Goal: Complete application form

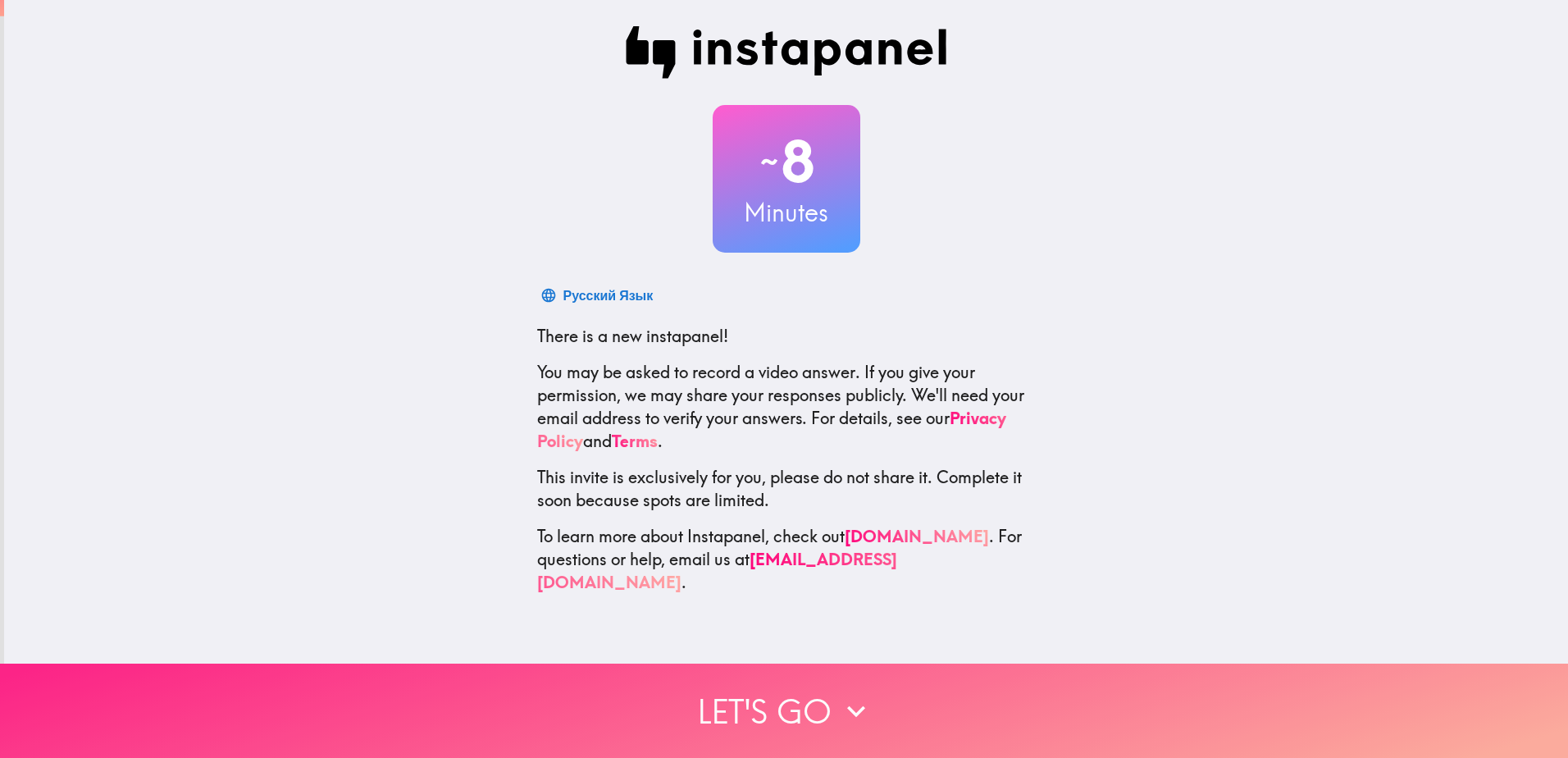
click at [770, 690] on button "Let's go" at bounding box center [784, 711] width 1568 height 94
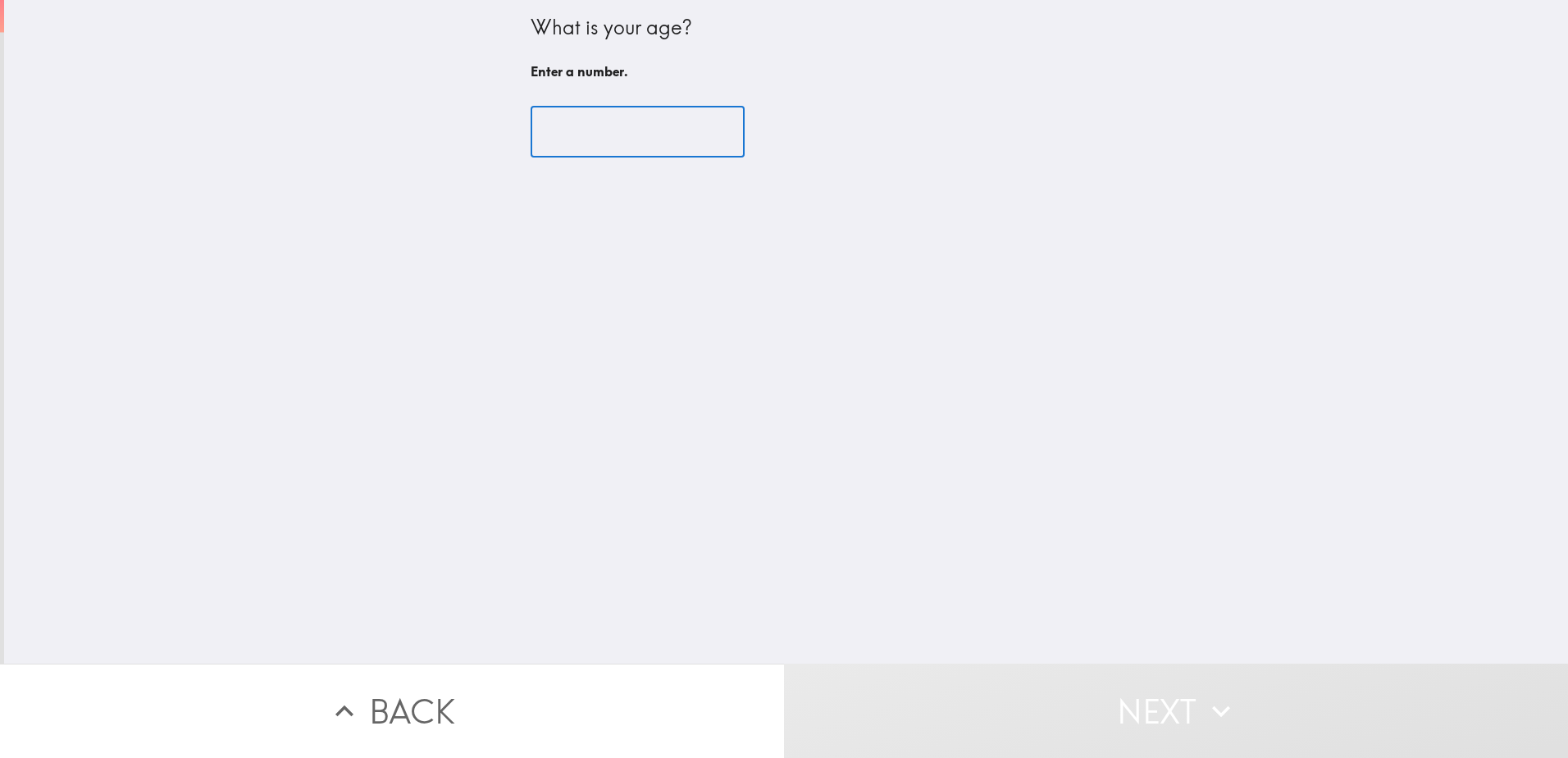
click at [567, 130] on input "number" at bounding box center [637, 132] width 214 height 51
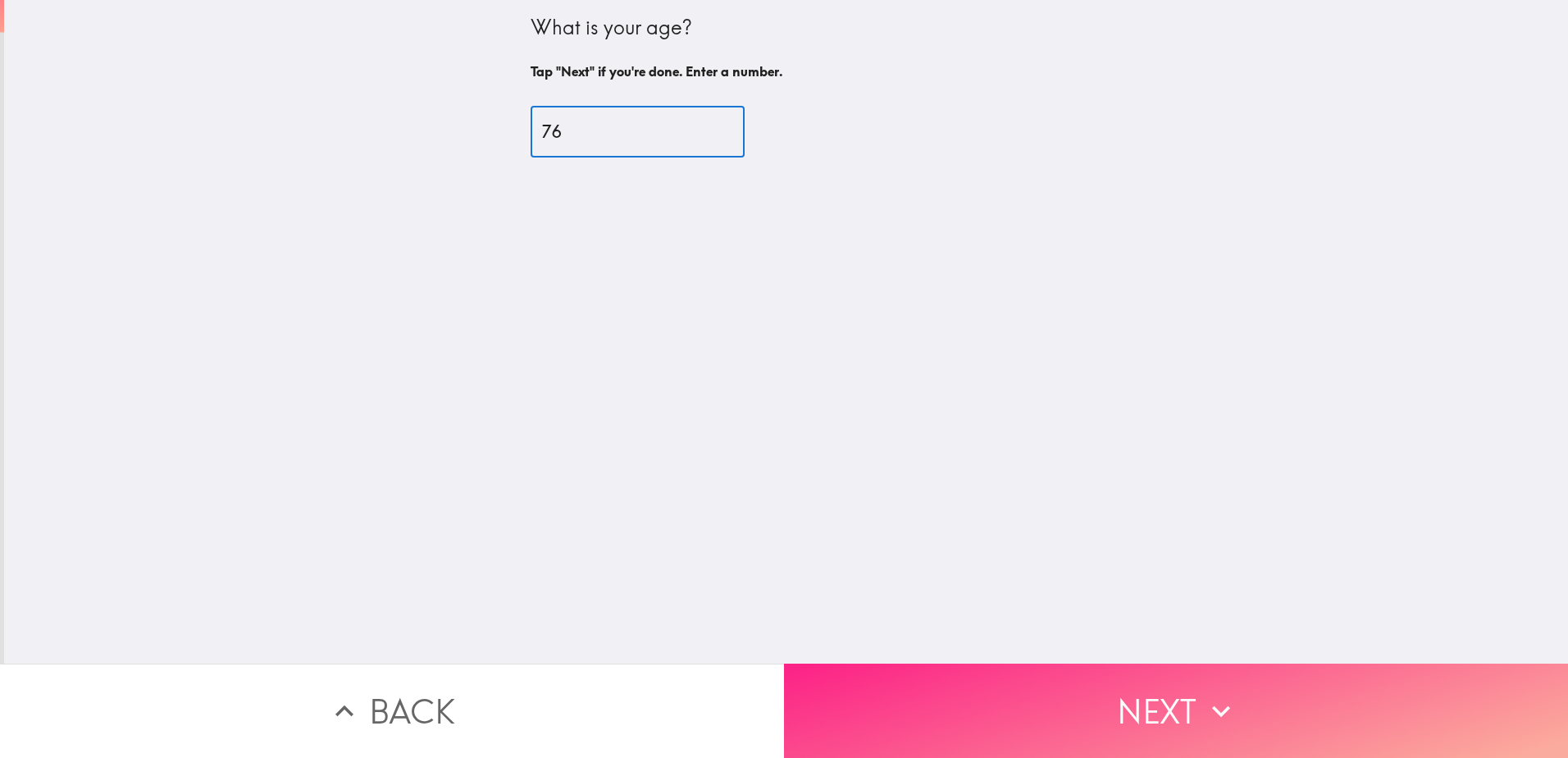
type input "76"
click at [1016, 670] on button "Next" at bounding box center [1176, 711] width 784 height 94
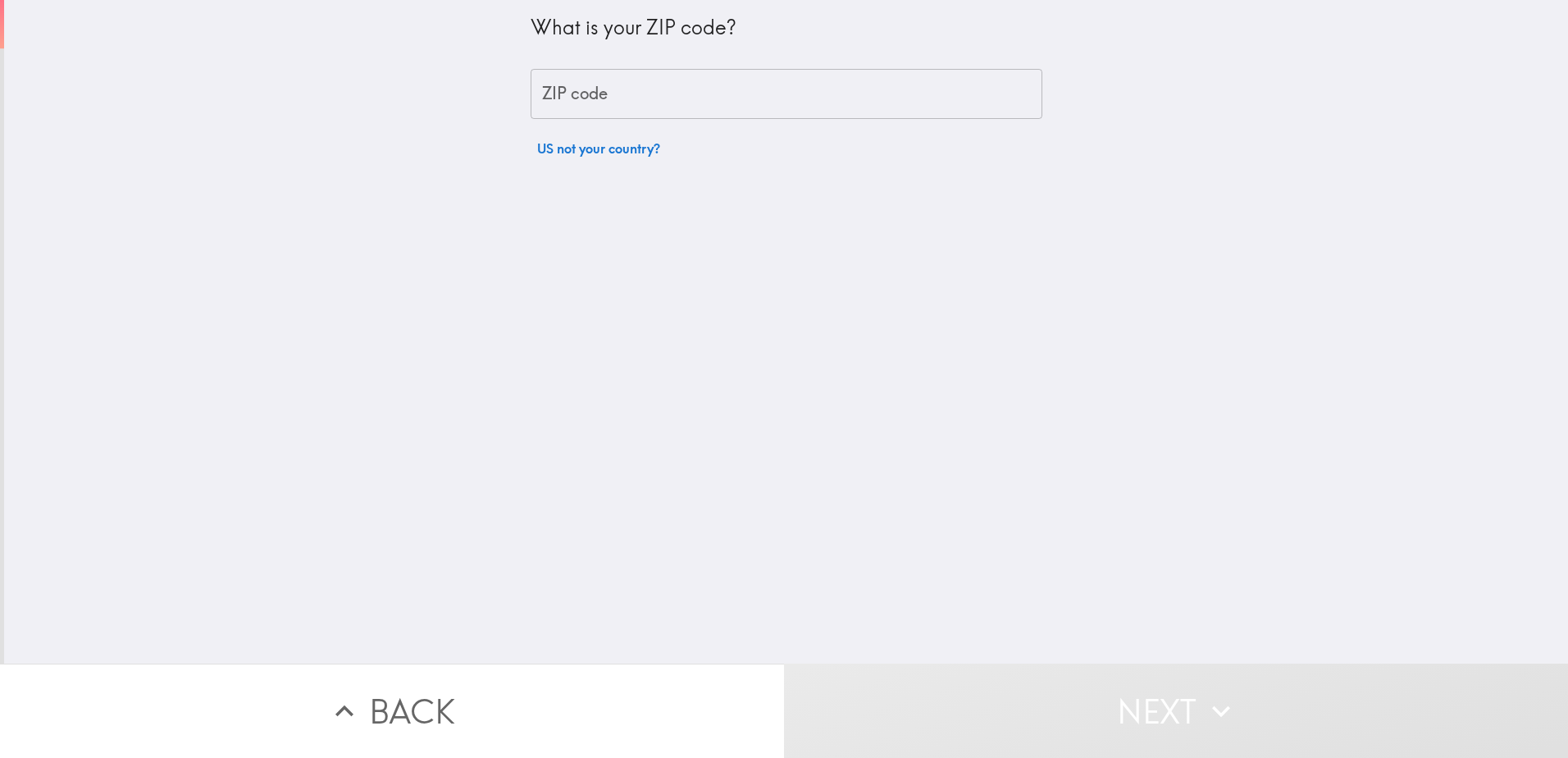
click at [758, 89] on input "ZIP code" at bounding box center [786, 95] width 512 height 51
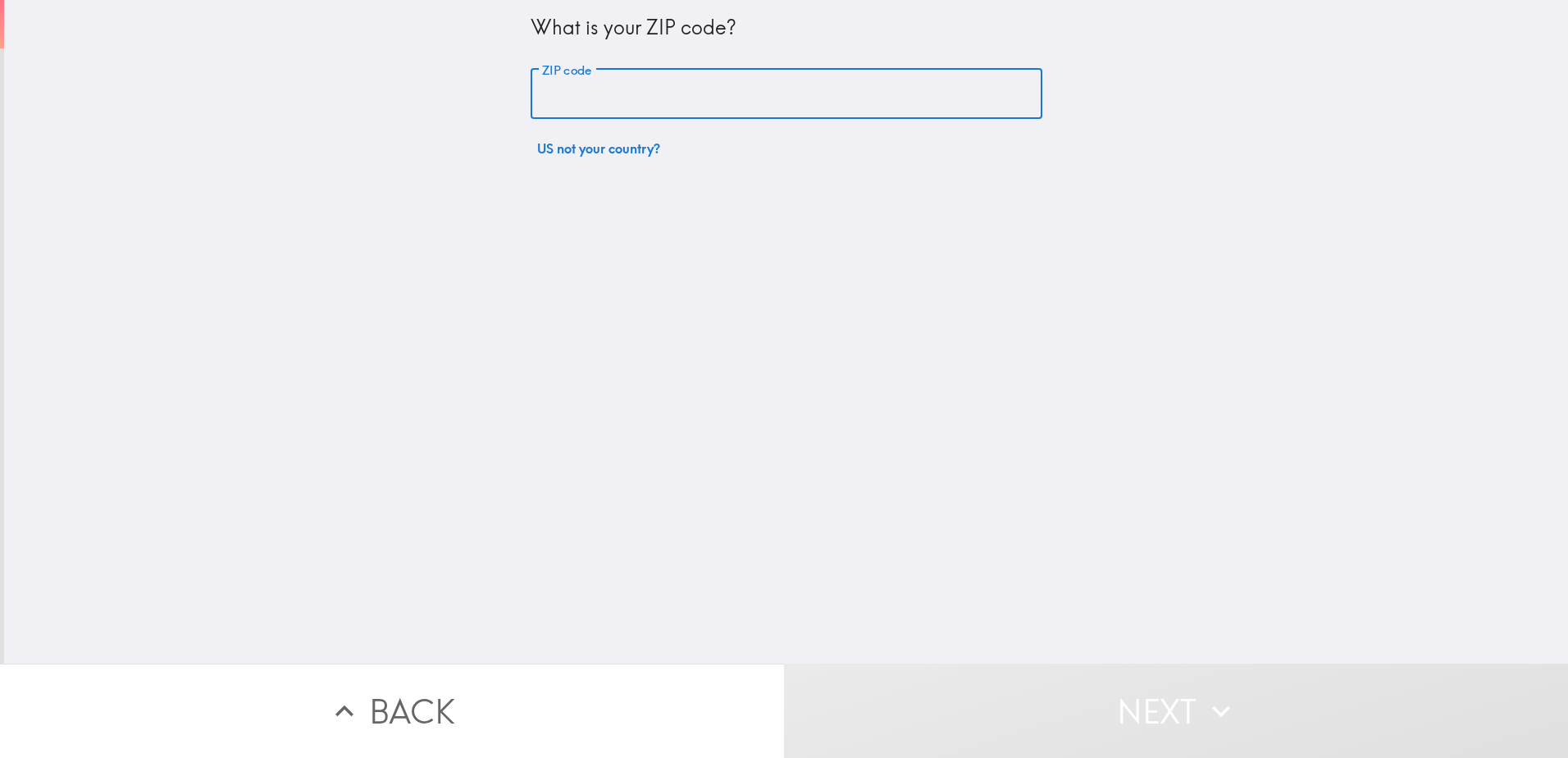
type input "07111"
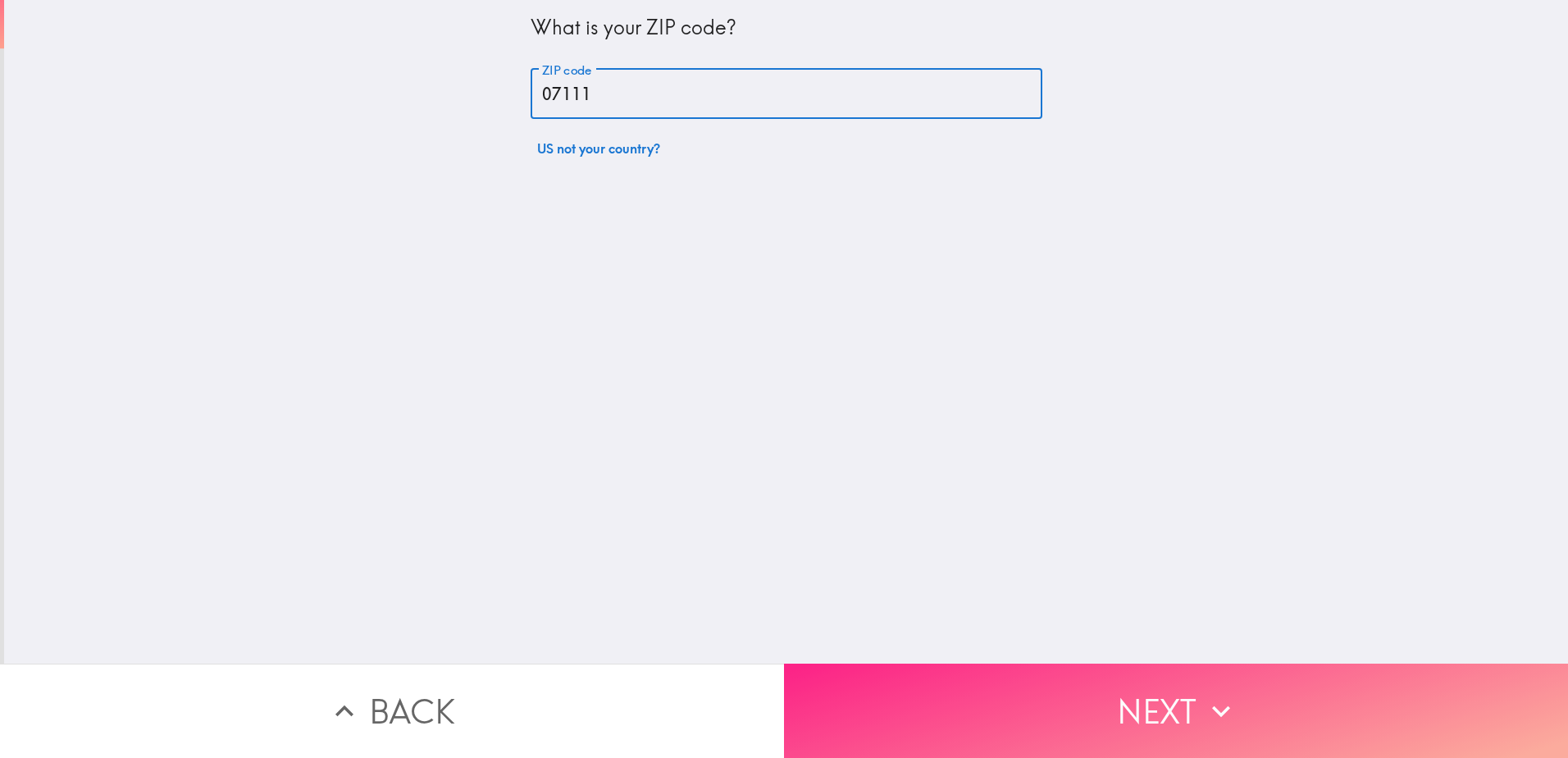
click at [933, 697] on button "Next" at bounding box center [1176, 711] width 784 height 94
